Goal: Information Seeking & Learning: Learn about a topic

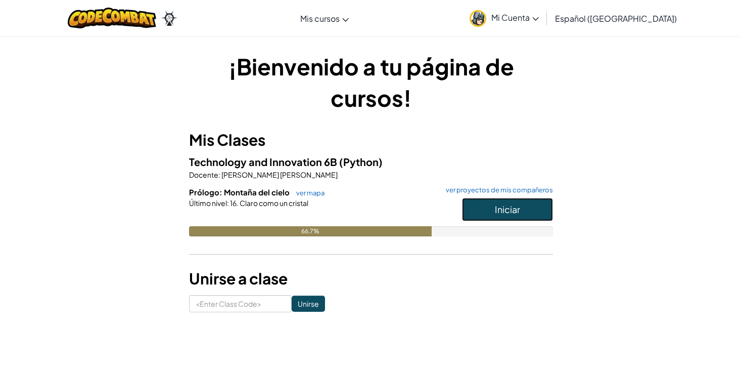
click at [490, 200] on button "Iniciar" at bounding box center [507, 209] width 91 height 23
click at [491, 208] on button "Iniciar" at bounding box center [507, 209] width 91 height 23
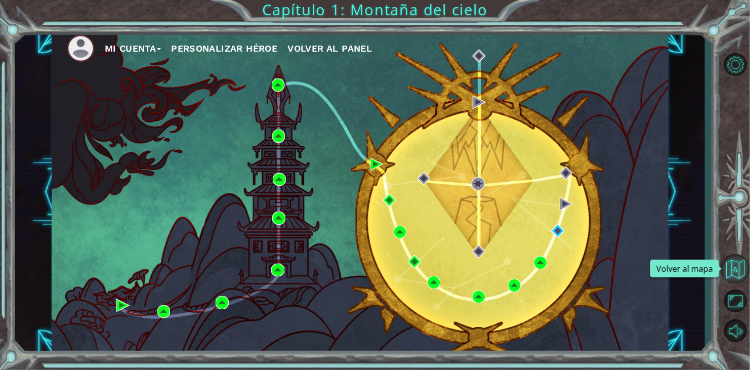
click at [740, 267] on button "Volver al mapa" at bounding box center [734, 268] width 29 height 29
click at [315, 45] on span "Volver al panel" at bounding box center [329, 48] width 84 height 11
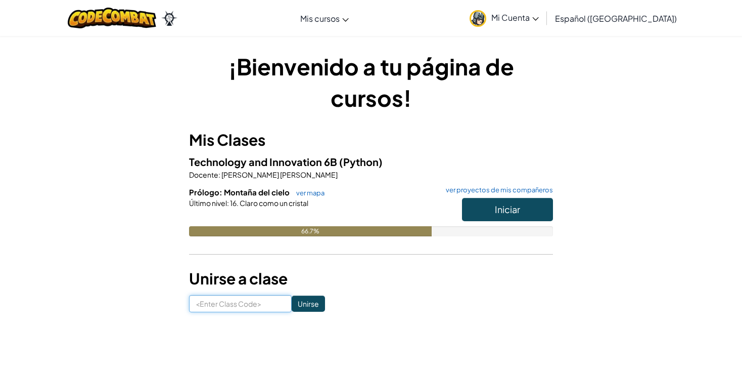
click at [238, 311] on input at bounding box center [240, 303] width 103 height 17
